Goal: Task Accomplishment & Management: Use online tool/utility

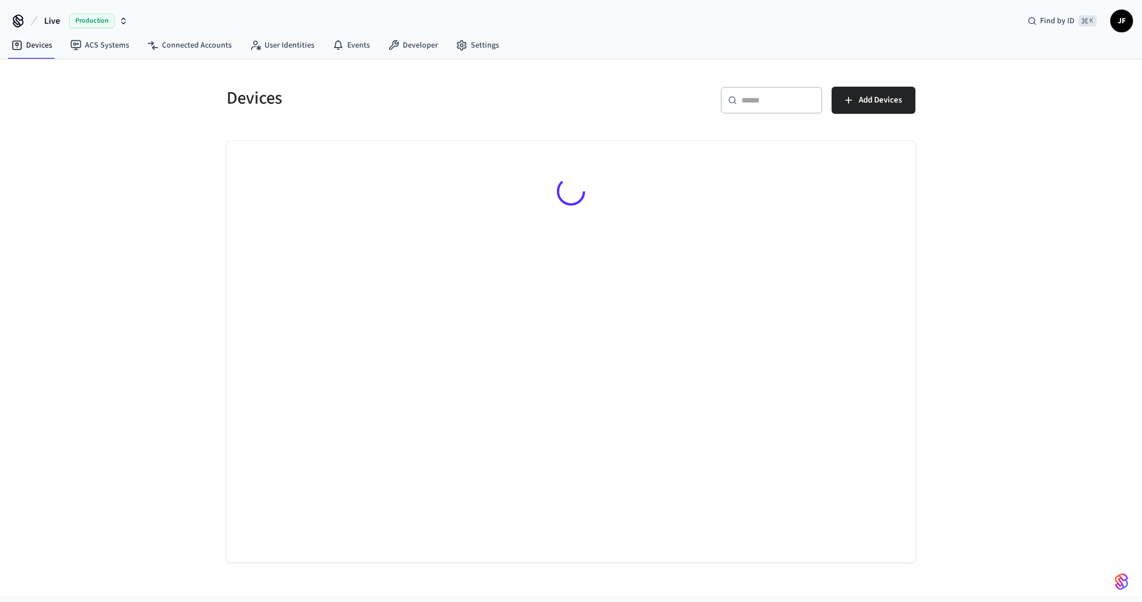
click at [54, 15] on span "Live" at bounding box center [52, 21] width 16 height 14
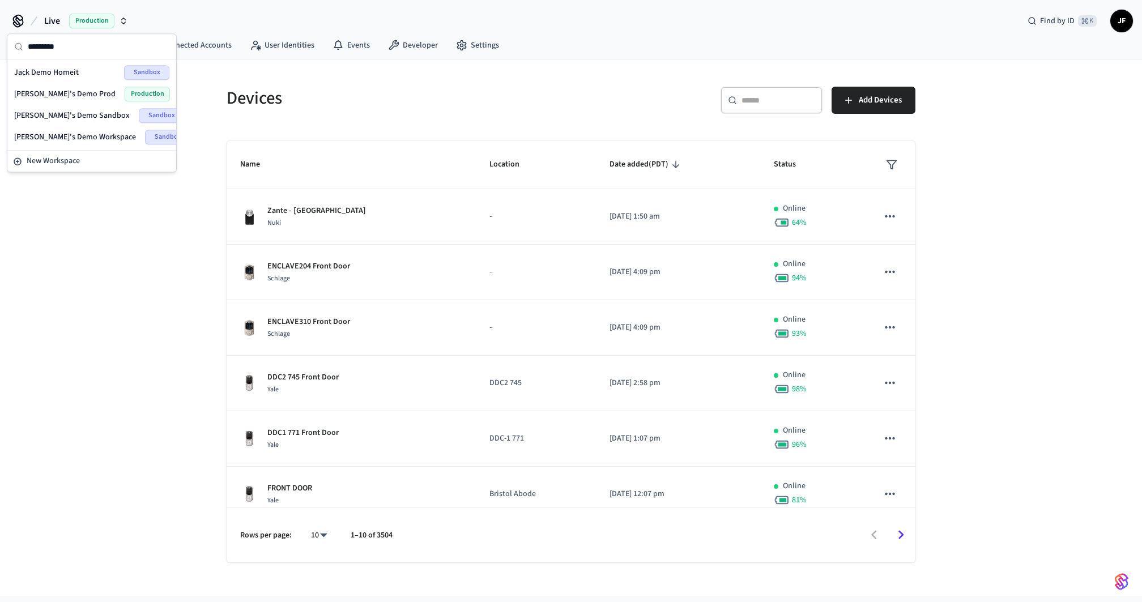
type input "*********"
click at [63, 114] on span "[PERSON_NAME]'s Demo Sandbox" at bounding box center [72, 115] width 116 height 11
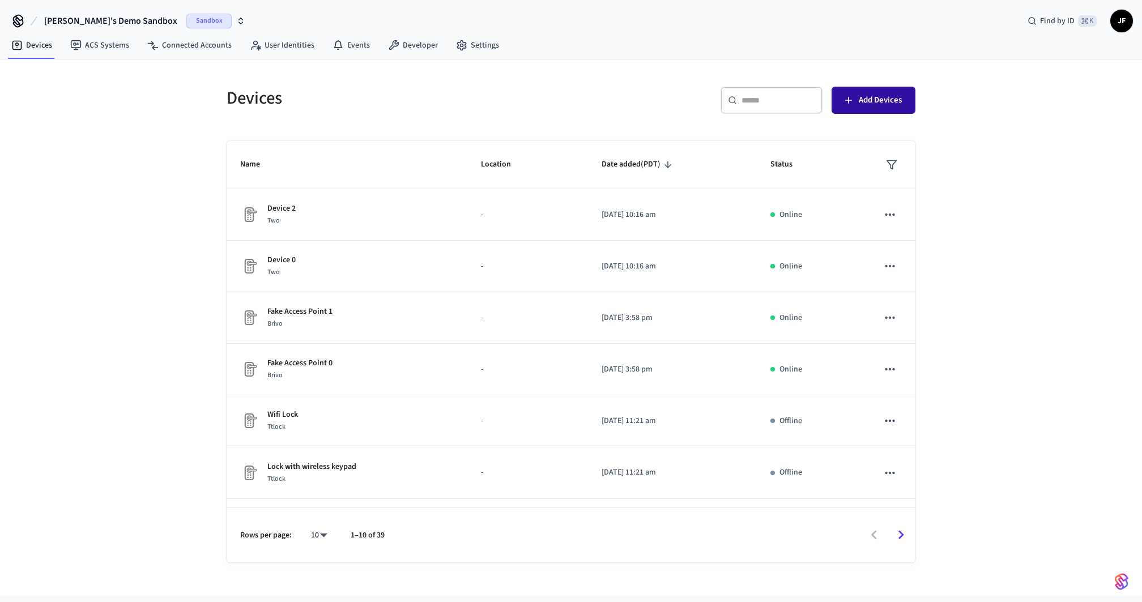
click at [880, 93] on span "Add Devices" at bounding box center [880, 100] width 43 height 15
click at [85, 49] on link "ACS Systems" at bounding box center [99, 45] width 77 height 20
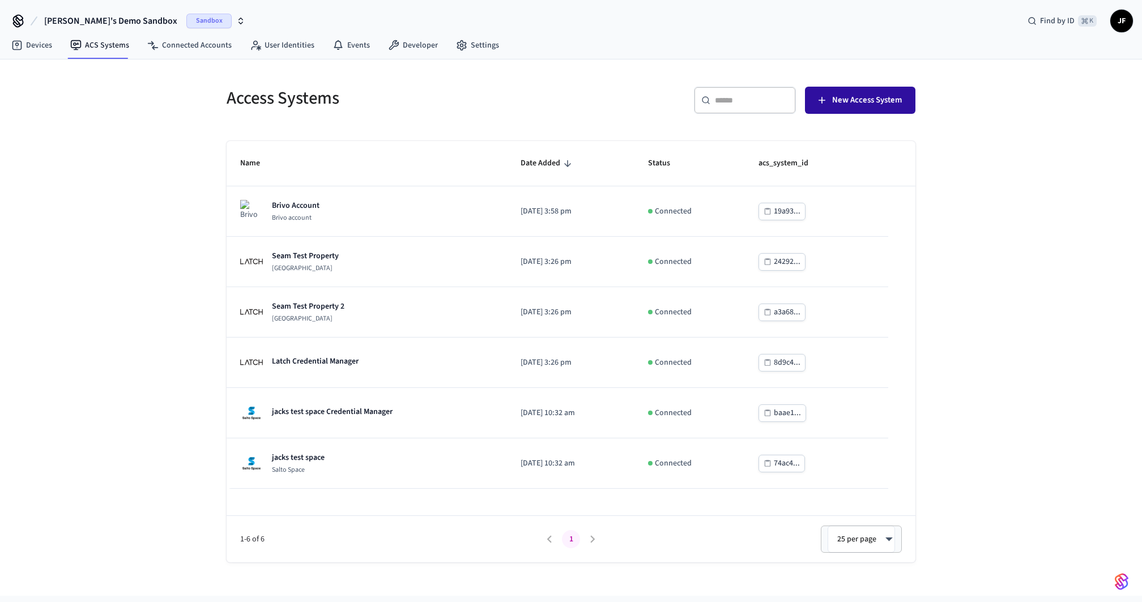
click at [837, 103] on span "New Access System" at bounding box center [867, 100] width 70 height 15
click at [523, 99] on h5 "Access Systems" at bounding box center [396, 98] width 338 height 23
click at [441, 126] on div "Access Systems ​ ​ New Access System Name Date Added Status acs_system_id Brivo…" at bounding box center [571, 317] width 707 height 489
drag, startPoint x: 244, startPoint y: 96, endPoint x: 519, endPoint y: 120, distance: 276.4
click at [519, 120] on div "Access Systems ​ ​ New Access System Name Date Added Status acs_system_id Brivo…" at bounding box center [570, 310] width 725 height 503
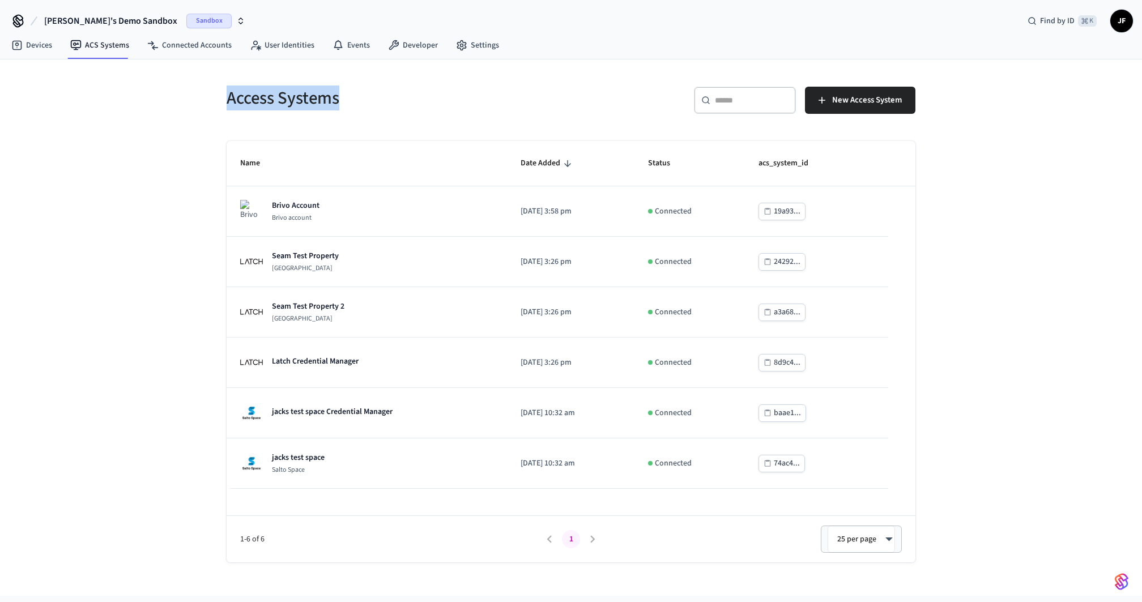
click at [478, 90] on h5 "Access Systems" at bounding box center [396, 98] width 338 height 23
click at [905, 109] on button "New Access System" at bounding box center [860, 100] width 110 height 27
click at [859, 95] on span "New Access System" at bounding box center [867, 100] width 70 height 15
